Goal: Task Accomplishment & Management: Use online tool/utility

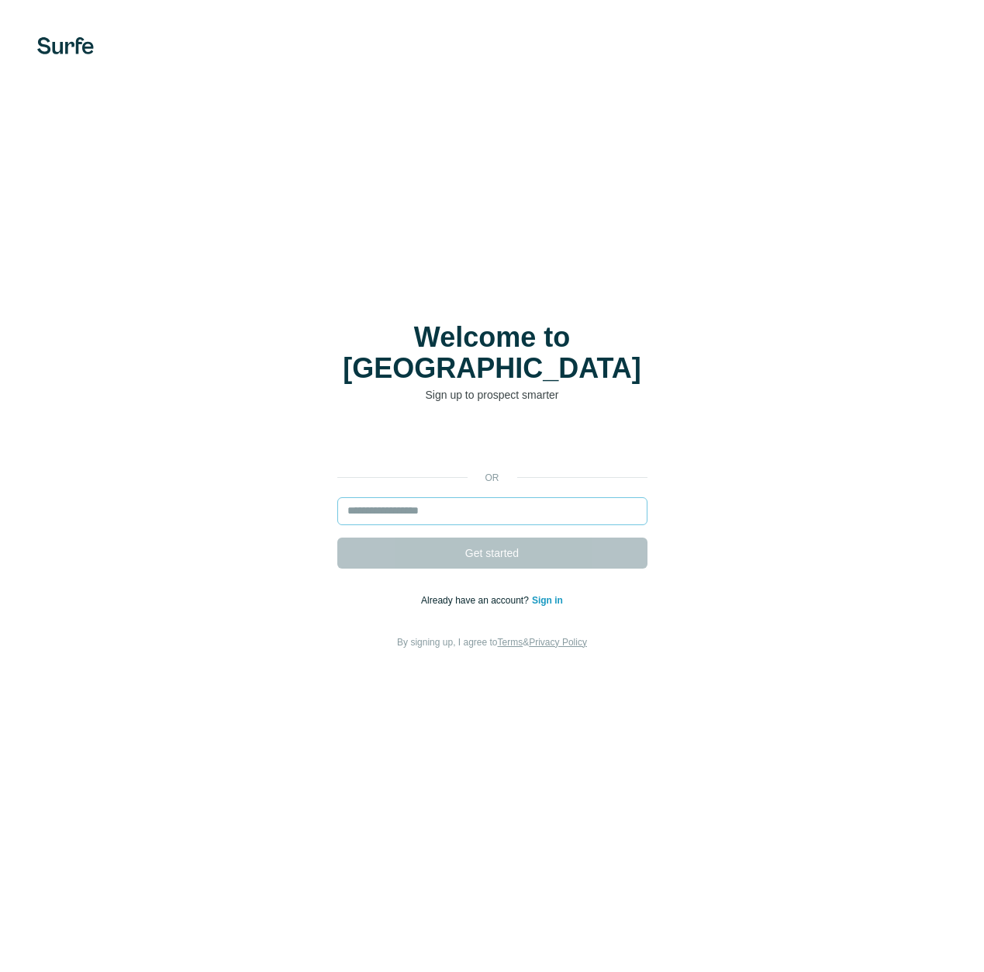
click at [433, 497] on input "email" at bounding box center [492, 511] width 310 height 28
click at [437, 497] on input "email" at bounding box center [492, 511] width 310 height 28
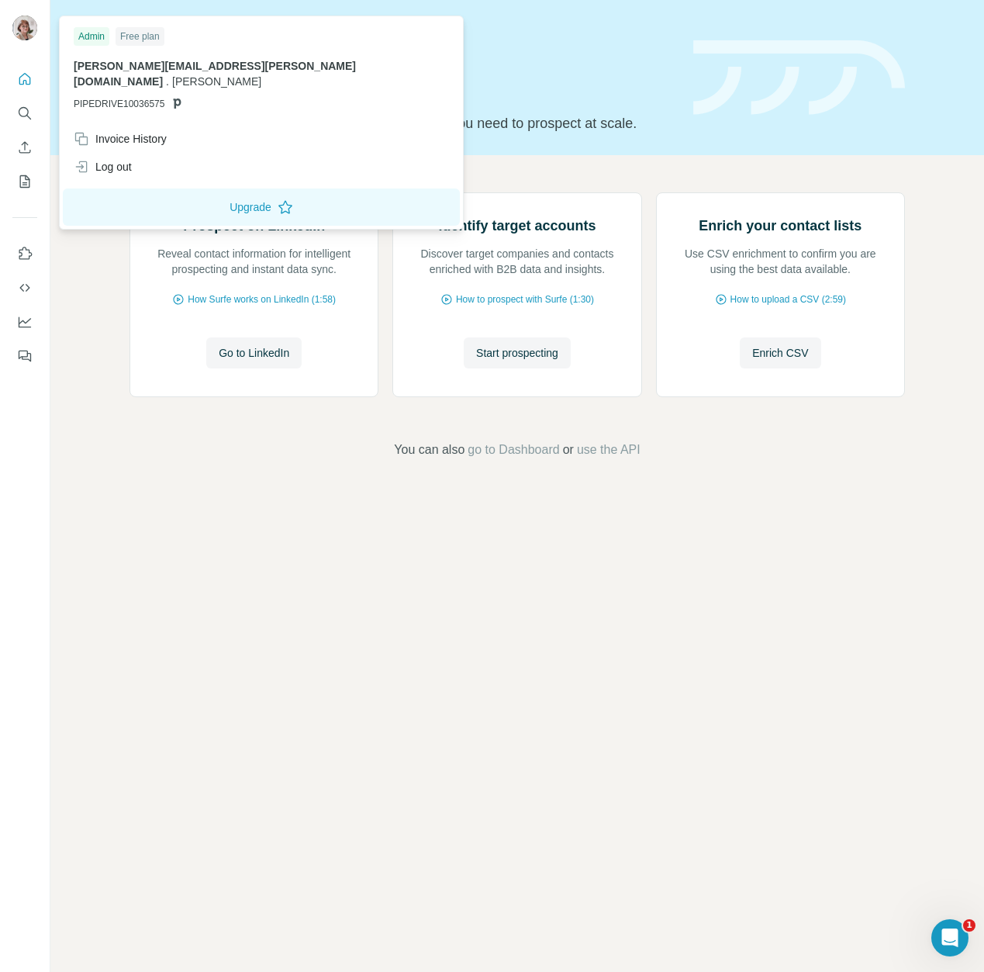
click at [25, 26] on img at bounding box center [24, 28] width 25 height 25
click at [30, 34] on img at bounding box center [24, 28] width 25 height 25
click at [26, 73] on icon "Quick start" at bounding box center [25, 79] width 16 height 16
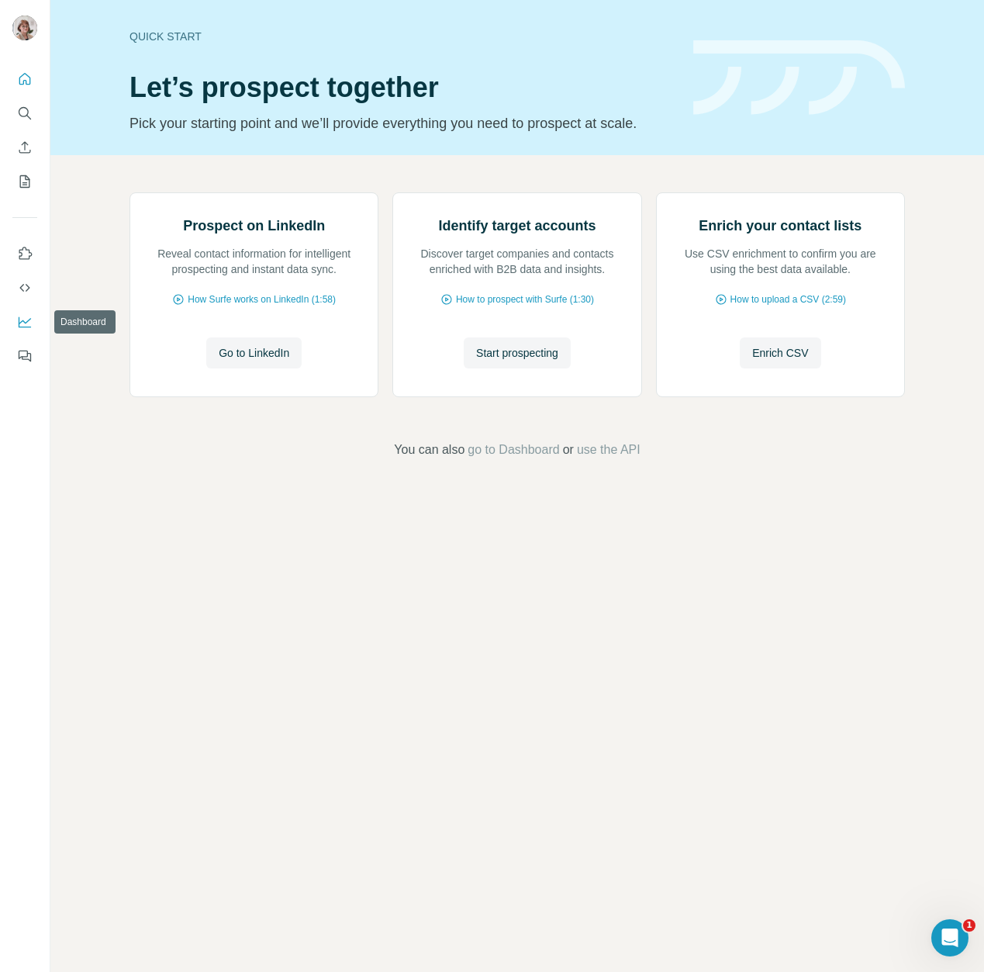
click at [28, 314] on icon "Dashboard" at bounding box center [25, 322] width 16 height 16
